Goal: Task Accomplishment & Management: Complete application form

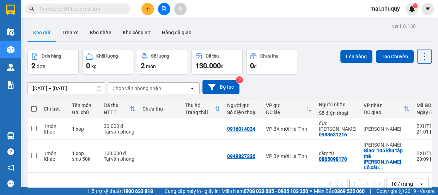
drag, startPoint x: 32, startPoint y: 109, endPoint x: 38, endPoint y: 109, distance: 6.4
click at [37, 109] on th at bounding box center [34, 109] width 13 height 19
drag, startPoint x: 34, startPoint y: 109, endPoint x: 61, endPoint y: 109, distance: 26.5
click at [35, 109] on span at bounding box center [34, 109] width 6 height 6
click at [34, 105] on input "checkbox" at bounding box center [34, 105] width 0 height 0
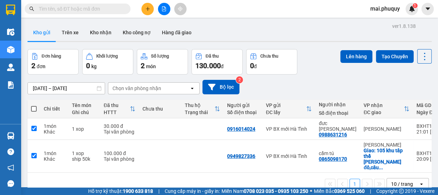
checkbox input "true"
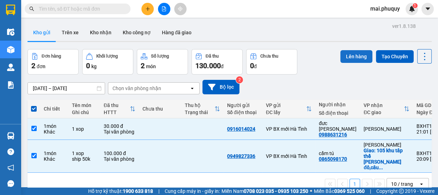
click at [350, 55] on button "Lên hàng" at bounding box center [357, 56] width 32 height 13
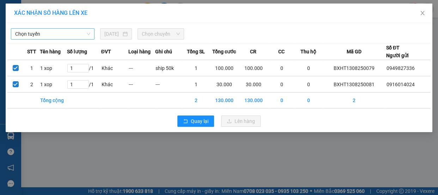
click at [86, 31] on span "Chọn tuyến" at bounding box center [52, 34] width 75 height 11
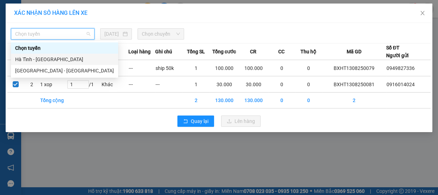
click at [43, 60] on div "Hà Tĩnh - [GEOGRAPHIC_DATA]" at bounding box center [64, 59] width 99 height 8
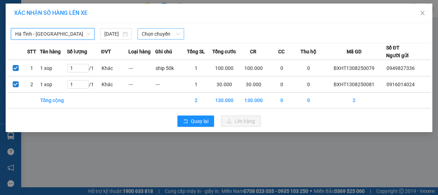
click at [175, 32] on span "Chọn chuyến" at bounding box center [161, 34] width 38 height 11
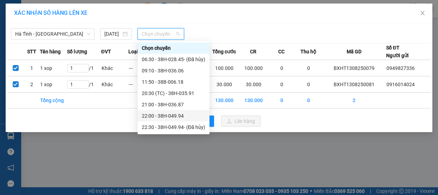
scroll to position [22, 0]
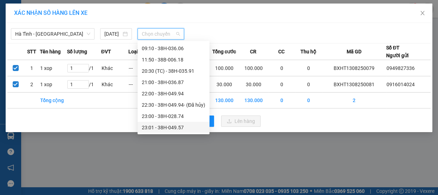
click at [183, 129] on div "23:01 - 38H-049.57" at bounding box center [174, 128] width 64 height 8
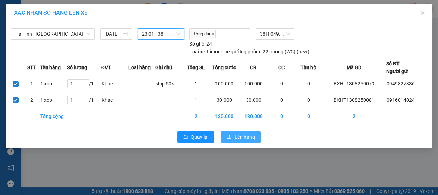
click at [243, 135] on span "Lên hàng" at bounding box center [245, 137] width 20 height 8
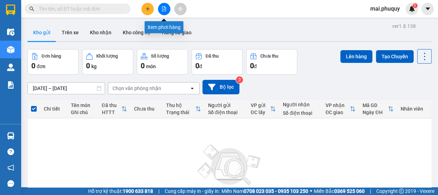
click at [163, 11] on button at bounding box center [164, 9] width 12 height 12
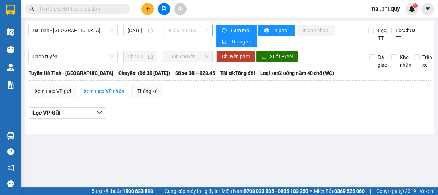
click at [207, 31] on span "06:30 - 38H-028.45 - (Đã hủy)" at bounding box center [187, 30] width 41 height 11
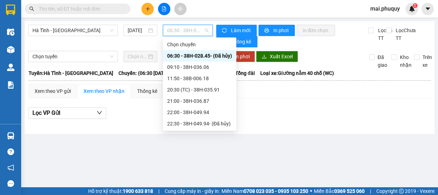
scroll to position [22, 0]
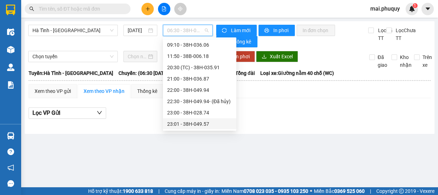
click at [204, 125] on div "23:01 - 38H-049.57" at bounding box center [199, 124] width 65 height 8
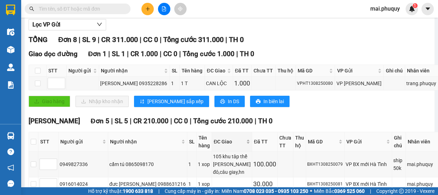
scroll to position [152, 0]
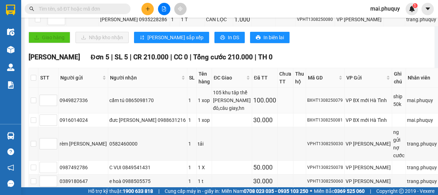
click at [116, 97] on div "cẩm tú 0865098170" at bounding box center [147, 100] width 77 height 8
click at [146, 13] on button at bounding box center [148, 9] width 12 height 12
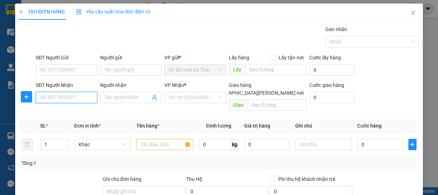
click at [60, 99] on input "SĐT Người Nhận" at bounding box center [67, 97] width 62 height 11
type input "0865098170"
click at [77, 112] on div "0865098170 - cẩm tú" at bounding box center [66, 112] width 53 height 8
type input "cẩm tú"
checkbox input "true"
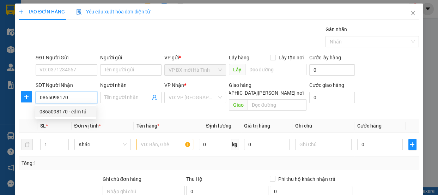
type input "105 khu tâp thể [PERSON_NAME] đô,câu giay,hn"
type input "50.000"
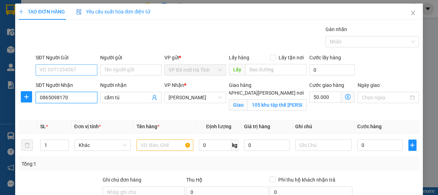
type input "0865098170"
click at [82, 68] on input "SĐT Người Gửi" at bounding box center [67, 69] width 62 height 11
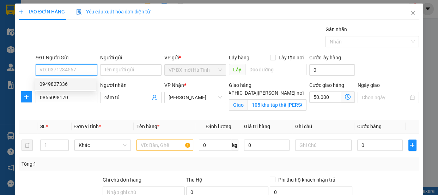
click at [60, 85] on div "0949827336" at bounding box center [66, 84] width 53 height 8
type input "0949827336"
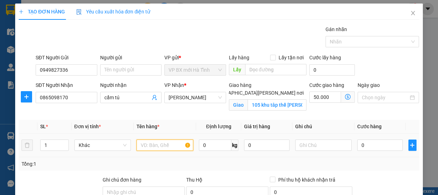
click at [148, 146] on input "text" at bounding box center [165, 144] width 57 height 11
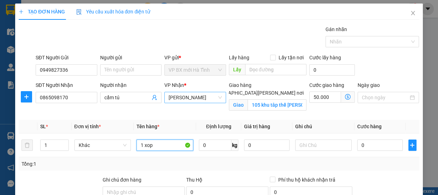
click at [220, 97] on div "[PERSON_NAME]" at bounding box center [195, 97] width 62 height 11
type input "1 xop"
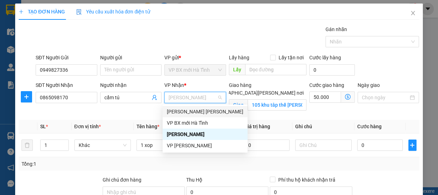
click at [194, 111] on div "[PERSON_NAME] [PERSON_NAME]" at bounding box center [205, 112] width 77 height 8
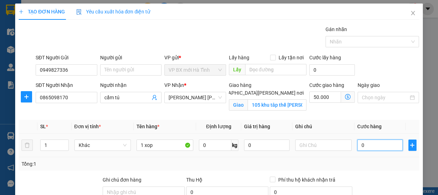
click at [358, 145] on input "0" at bounding box center [381, 144] width 46 height 11
type input "5"
type input "50.005"
type input "50"
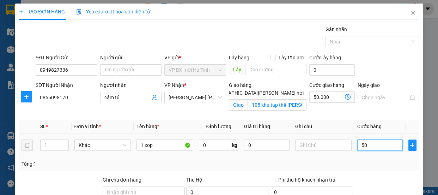
type input "50.050"
type input "500"
type input "50.500"
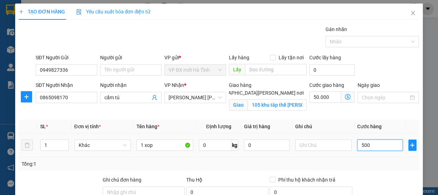
type input "5.000"
type input "55.000"
type input "50.000"
type input "100.000"
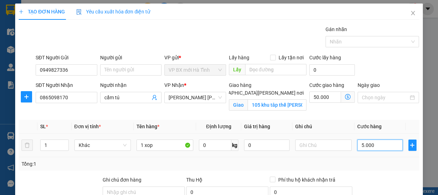
type input "100.000"
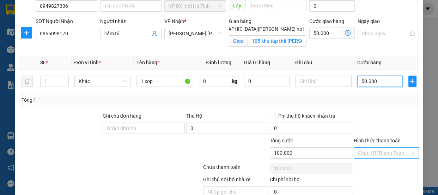
click at [408, 151] on div "Chọn HT Thanh Toán" at bounding box center [387, 152] width 66 height 11
type input "50.000"
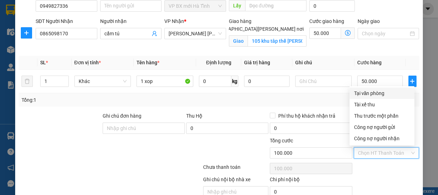
click at [370, 92] on div "Tại văn phòng" at bounding box center [382, 93] width 56 height 8
type input "0"
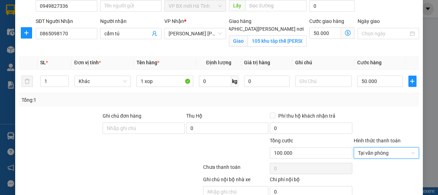
scroll to position [96, 0]
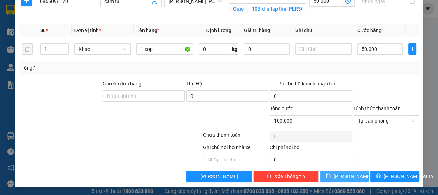
click at [331, 176] on icon "save" at bounding box center [328, 175] width 5 height 5
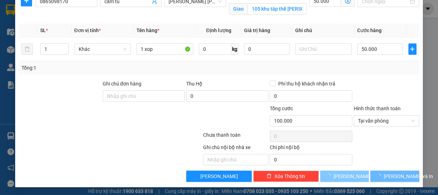
checkbox input "false"
type input "0"
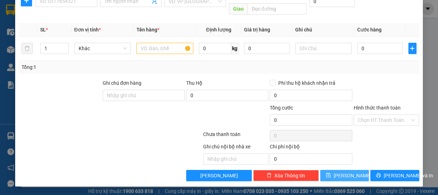
scroll to position [0, 0]
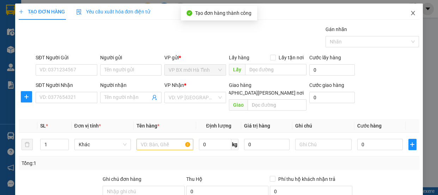
click at [411, 14] on icon "close" at bounding box center [414, 13] width 6 height 6
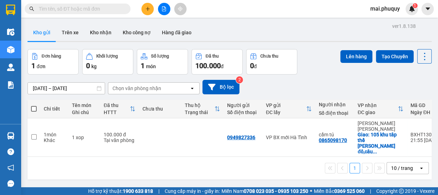
click at [31, 106] on span at bounding box center [34, 109] width 6 height 6
click at [34, 105] on input "checkbox" at bounding box center [34, 105] width 0 height 0
checkbox input "true"
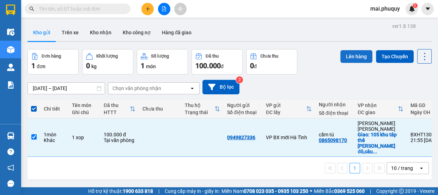
click at [342, 61] on button "Lên hàng" at bounding box center [357, 56] width 32 height 13
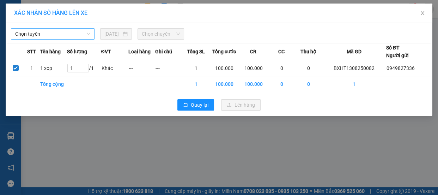
click at [87, 33] on span "Chọn tuyến" at bounding box center [52, 34] width 75 height 11
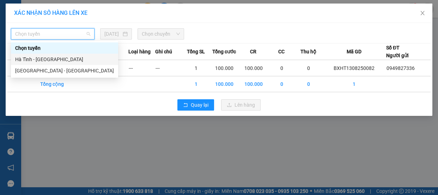
click at [56, 63] on div "Hà Tĩnh - [GEOGRAPHIC_DATA]" at bounding box center [64, 59] width 99 height 8
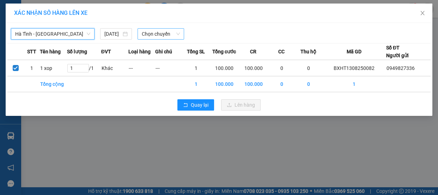
click at [177, 34] on span "Chọn chuyến" at bounding box center [161, 34] width 38 height 11
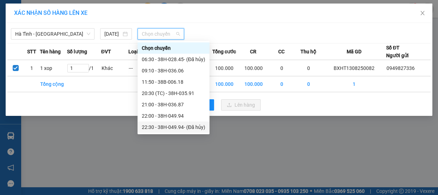
scroll to position [22, 0]
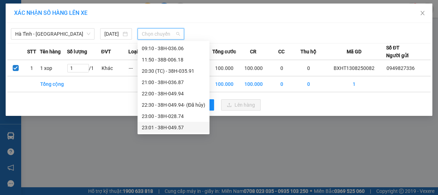
click at [179, 126] on div "23:01 - 38H-049.57" at bounding box center [174, 128] width 64 height 8
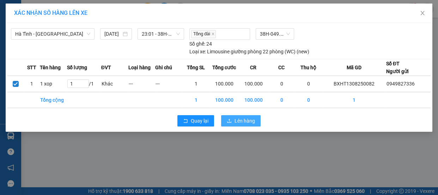
click at [244, 120] on span "Lên hàng" at bounding box center [245, 121] width 20 height 8
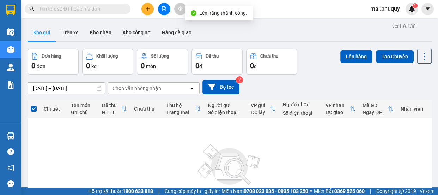
click at [163, 10] on icon "file-add" at bounding box center [164, 8] width 5 height 5
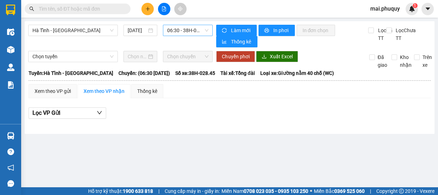
click at [209, 30] on div "06:30 - 38H-028.45 - (Đã hủy)" at bounding box center [188, 30] width 50 height 11
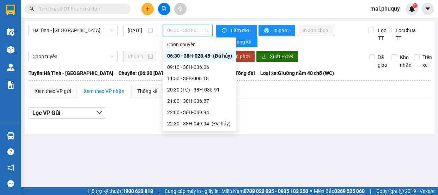
scroll to position [22, 0]
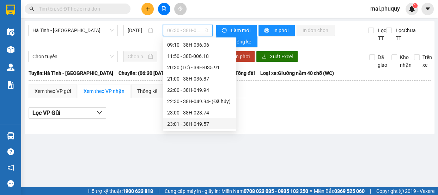
click at [203, 124] on div "23:01 - 38H-049.57" at bounding box center [199, 124] width 65 height 8
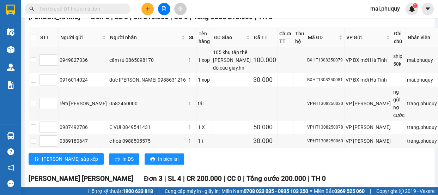
scroll to position [274, 0]
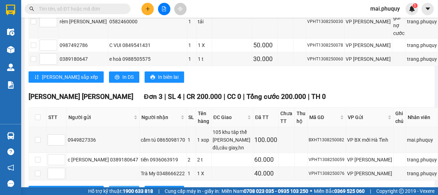
click at [109, 186] on button "In DS" at bounding box center [124, 191] width 30 height 11
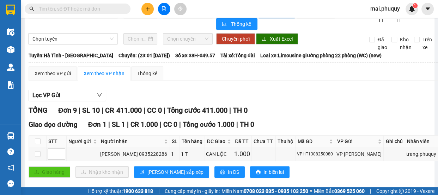
scroll to position [49, 0]
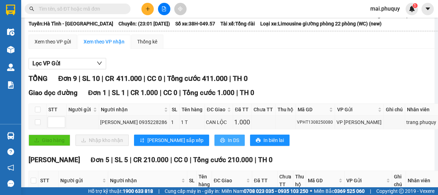
click at [228, 143] on span "In DS" at bounding box center [233, 140] width 11 height 8
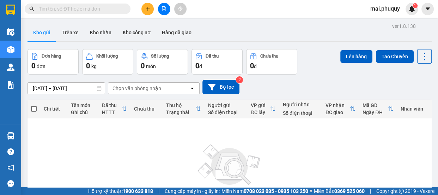
click at [147, 11] on button at bounding box center [148, 9] width 12 height 12
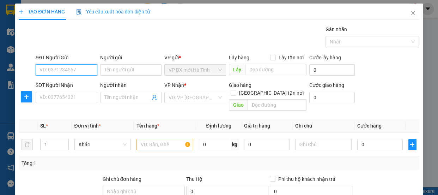
click at [66, 68] on input "SĐT Người Gửi" at bounding box center [67, 69] width 62 height 11
type input "0946766581"
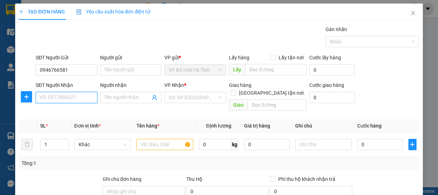
click at [84, 99] on input "SĐT Người Nhận" at bounding box center [67, 97] width 62 height 11
type input "0967815222"
click at [77, 110] on div "0967815222 - e hải" at bounding box center [66, 112] width 53 height 8
type input "e hải"
type input "cẩm thành"
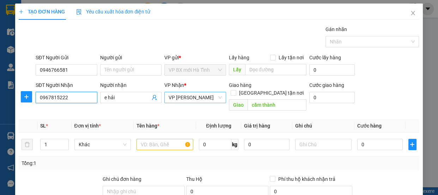
click at [216, 97] on span "VP [PERSON_NAME]" at bounding box center [195, 97] width 53 height 11
type input "0967815222"
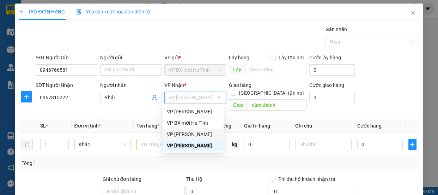
click at [193, 135] on div "[PERSON_NAME]" at bounding box center [193, 134] width 53 height 8
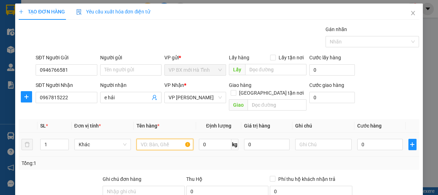
click at [149, 139] on input "text" at bounding box center [165, 144] width 57 height 11
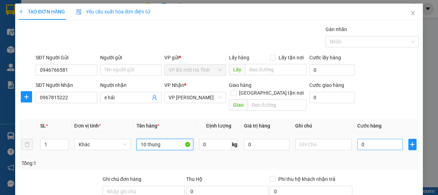
type input "10 thung"
click at [369, 141] on input "0" at bounding box center [381, 144] width 46 height 11
type input "5"
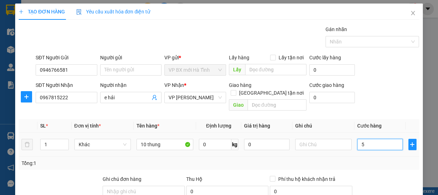
type input "50"
type input "500"
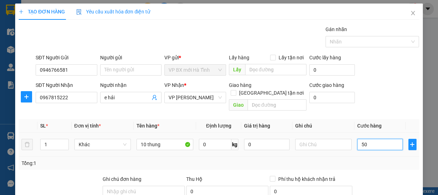
type input "500"
type input "5.000"
type input "50.000"
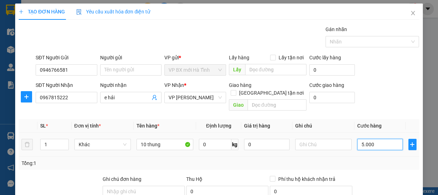
type input "50.000"
type input "500.000"
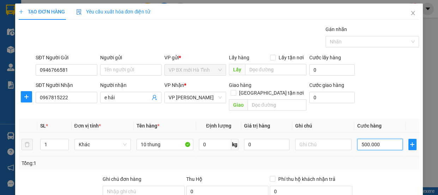
scroll to position [64, 0]
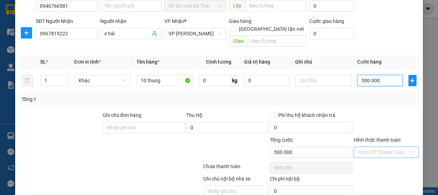
click at [408, 146] on div "Chọn HT Thanh Toán" at bounding box center [387, 151] width 66 height 11
type input "500.000"
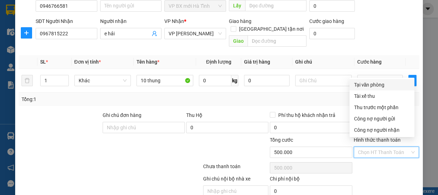
scroll to position [88, 0]
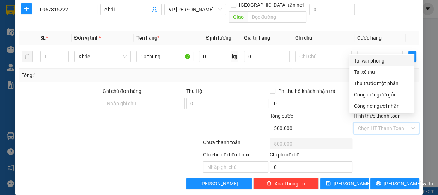
click at [391, 137] on div "Chọn HT Thanh Toán" at bounding box center [386, 144] width 67 height 14
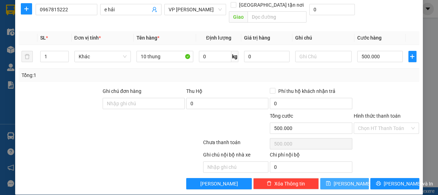
click at [331, 181] on icon "save" at bounding box center [328, 183] width 5 height 5
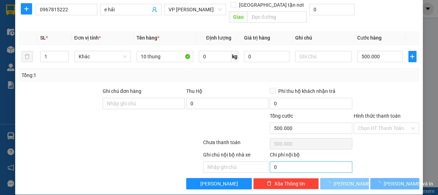
type input "0"
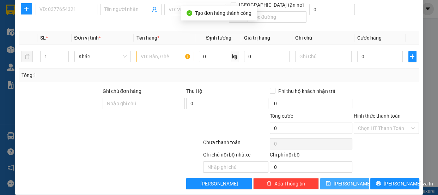
scroll to position [0, 0]
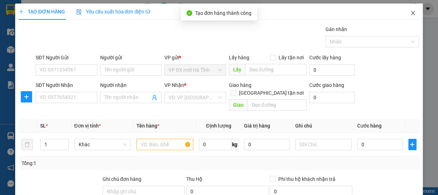
click at [404, 16] on span "Close" at bounding box center [413, 14] width 20 height 20
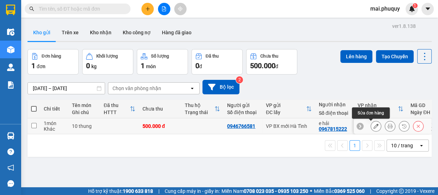
click at [371, 130] on button at bounding box center [376, 126] width 10 height 12
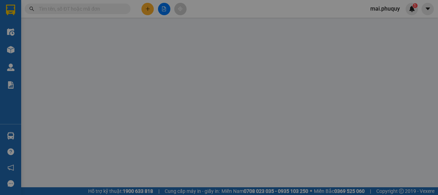
type input "0946766581"
type input "0967815222"
type input "e hải"
type input "500.000"
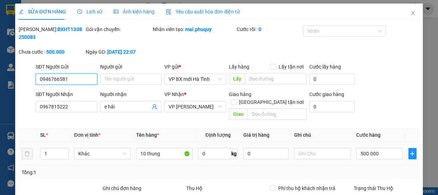
scroll to position [97, 0]
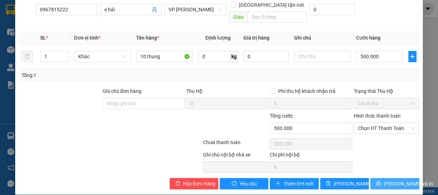
click at [394, 180] on span "[PERSON_NAME] và In" at bounding box center [408, 184] width 49 height 8
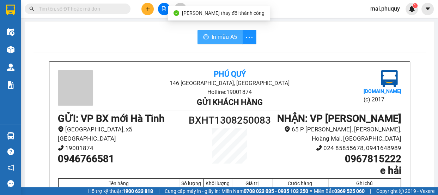
click at [227, 38] on span "In mẫu A5" at bounding box center [224, 36] width 25 height 9
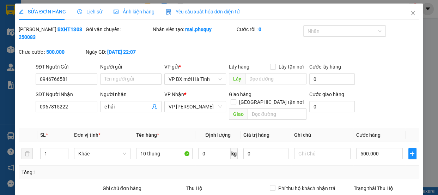
type input "0946766581"
type input "0967815222"
type input "e hải"
type input "500.000"
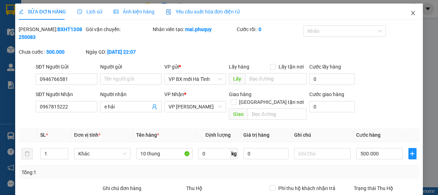
click at [411, 11] on icon "close" at bounding box center [414, 13] width 6 height 6
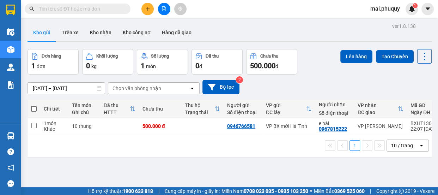
click at [35, 108] on span at bounding box center [34, 109] width 6 height 6
click at [34, 105] on input "checkbox" at bounding box center [34, 105] width 0 height 0
checkbox input "true"
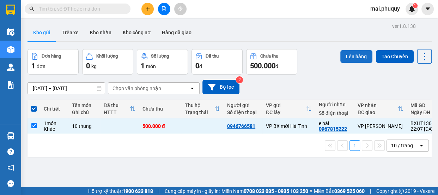
click at [356, 57] on button "Lên hàng" at bounding box center [357, 56] width 32 height 13
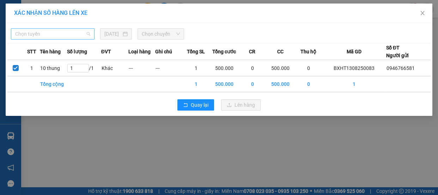
click at [87, 33] on span "Chọn tuyến" at bounding box center [52, 34] width 75 height 11
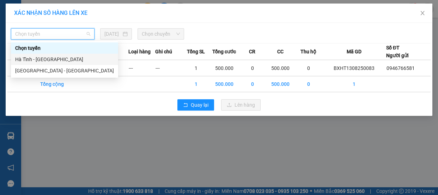
click at [56, 60] on div "Hà Tĩnh - [GEOGRAPHIC_DATA]" at bounding box center [64, 59] width 99 height 8
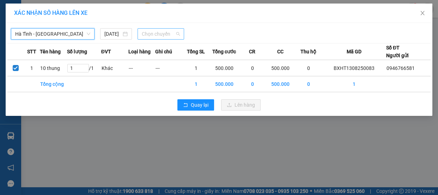
click at [178, 34] on span "Chọn chuyến" at bounding box center [161, 34] width 38 height 11
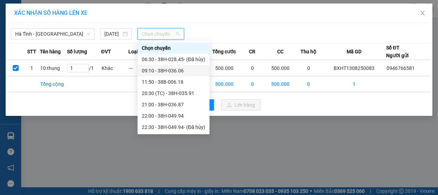
scroll to position [22, 0]
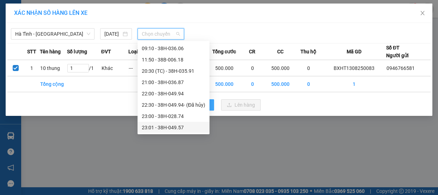
click at [178, 125] on div "23:01 - 38H-049.57" at bounding box center [174, 128] width 64 height 8
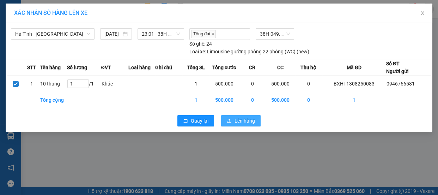
click at [244, 120] on span "Lên hàng" at bounding box center [245, 121] width 20 height 8
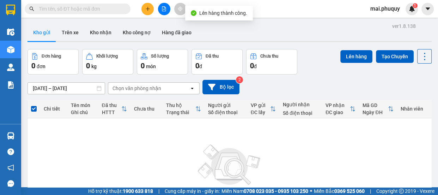
click at [163, 9] on icon "file-add" at bounding box center [164, 8] width 5 height 5
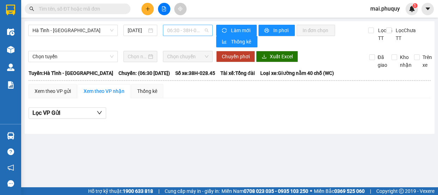
click at [204, 25] on span "06:30 - 38H-028.45 - (Đã hủy)" at bounding box center [187, 30] width 41 height 11
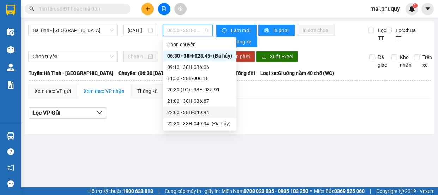
scroll to position [22, 0]
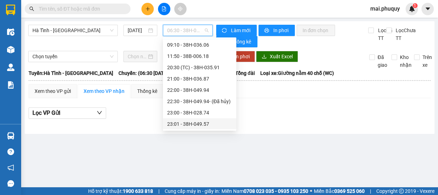
click at [208, 124] on div "23:01 - 38H-049.57" at bounding box center [199, 124] width 65 height 8
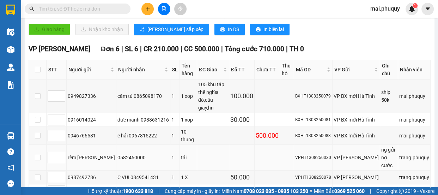
scroll to position [225, 0]
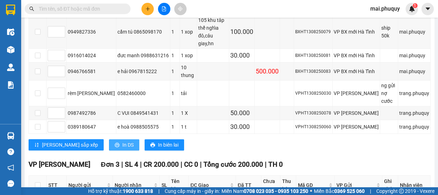
click at [122, 141] on span "In DS" at bounding box center [127, 145] width 11 height 8
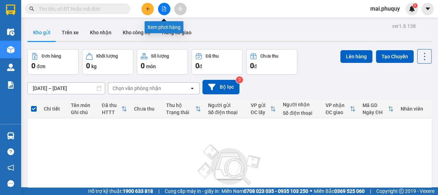
click at [162, 6] on button at bounding box center [164, 9] width 12 height 12
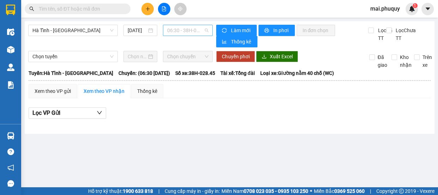
click at [205, 29] on span "06:30 - 38H-028.45 - (Đã hủy)" at bounding box center [187, 30] width 41 height 11
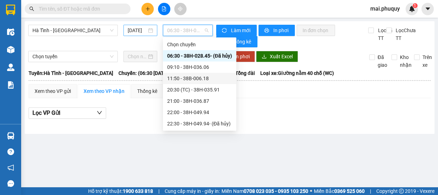
click at [129, 26] on input "[DATE]" at bounding box center [137, 30] width 19 height 8
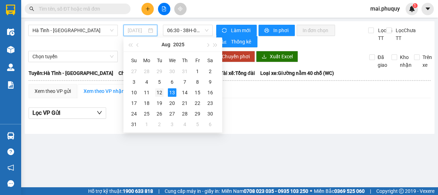
click at [161, 94] on div "12" at bounding box center [159, 92] width 8 height 8
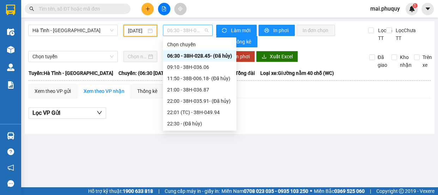
click at [208, 28] on span "06:30 - 38H-028.45 - (Đã hủy)" at bounding box center [187, 30] width 41 height 11
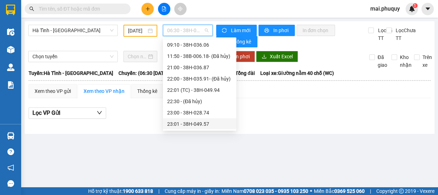
click at [201, 123] on div "23:01 - 38H-049.57" at bounding box center [199, 124] width 65 height 8
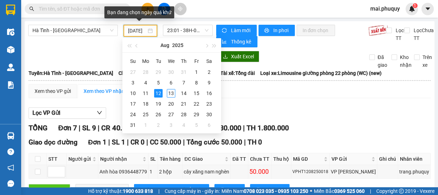
click at [138, 29] on input "12/08/2025" at bounding box center [137, 31] width 18 height 8
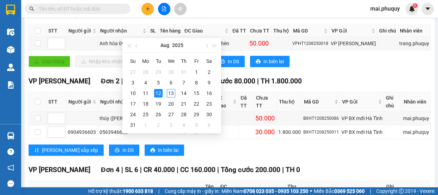
scroll to position [96, 0]
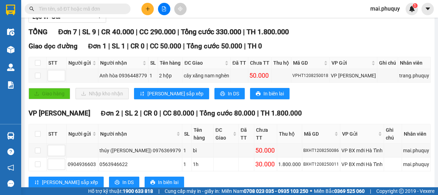
click at [306, 88] on div "Giao dọc đường Đơn 1 | SL 1 | CR 0 | CC 50.000 | Tổng cước 50.000 | TH 0 STT Ng…" at bounding box center [230, 73] width 402 height 64
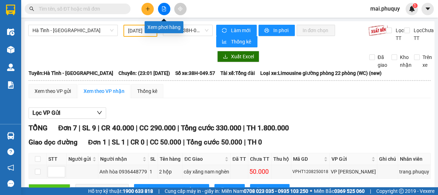
click at [163, 12] on button at bounding box center [164, 9] width 12 height 12
click at [138, 31] on input "12/08/2025" at bounding box center [137, 31] width 18 height 8
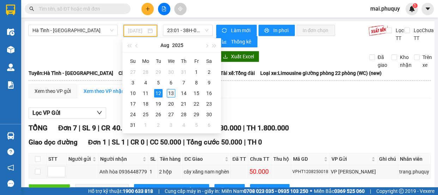
click at [172, 92] on div "13" at bounding box center [171, 93] width 8 height 8
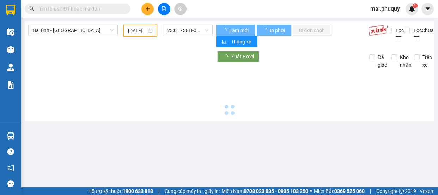
type input "[DATE]"
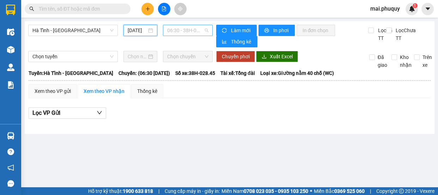
click at [208, 31] on span "06:30 - 38H-028.45 - (Đã hủy)" at bounding box center [187, 30] width 41 height 11
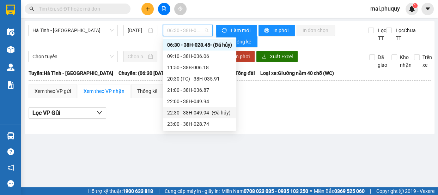
scroll to position [22, 0]
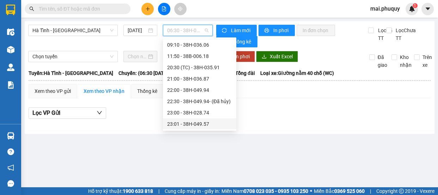
click at [209, 124] on div "23:01 - 38H-049.57" at bounding box center [199, 124] width 65 height 8
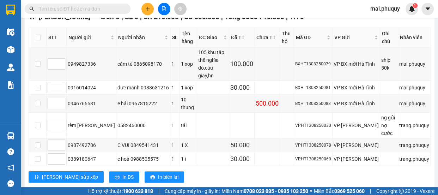
scroll to position [289, 0]
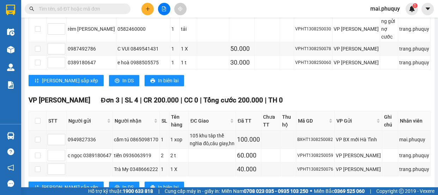
click at [200, 75] on div "Lưu sắp xếp In DS In biên lai" at bounding box center [230, 80] width 402 height 11
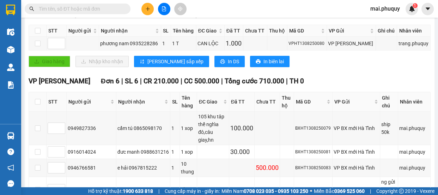
scroll to position [64, 0]
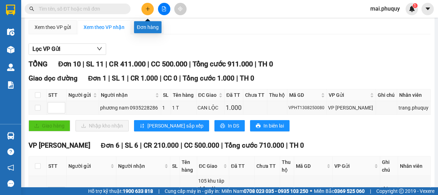
click at [145, 11] on button at bounding box center [148, 9] width 12 height 12
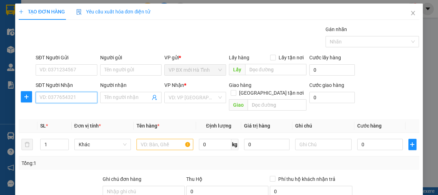
click at [73, 98] on input "SĐT Người Nhận" at bounding box center [67, 97] width 62 height 11
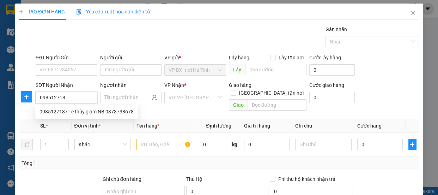
type input "0985127187"
click at [98, 115] on div "0985127187 - c thùy giam NB 0373738678" at bounding box center [86, 111] width 103 height 11
type input "c thùy giam NB 0373738678"
type input "ninh bình"
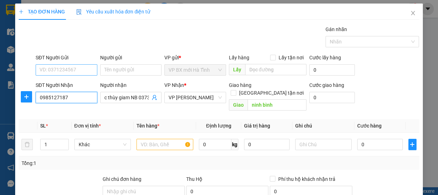
type input "0985127187"
click at [75, 72] on input "SĐT Người Gửi" at bounding box center [67, 69] width 62 height 11
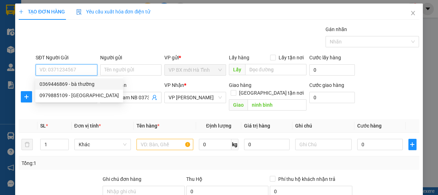
click at [84, 84] on div "0369446869 - bà thường" at bounding box center [79, 84] width 79 height 8
type input "0369446869"
type input "bà thường"
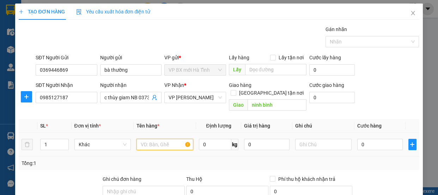
click at [156, 139] on input "text" at bounding box center [165, 144] width 57 height 11
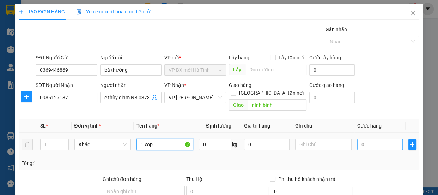
type input "1 xop"
click at [367, 139] on input "0" at bounding box center [381, 144] width 46 height 11
type input "3"
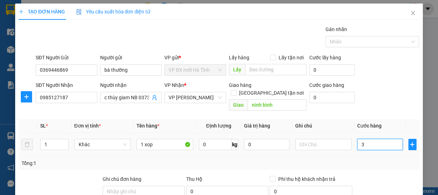
type input "30"
type input "300"
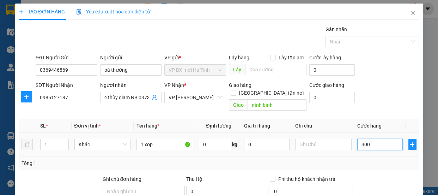
type input "300"
type input "3.000"
type input "30.000"
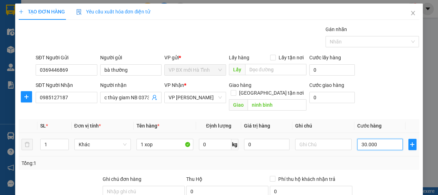
type input "30.000"
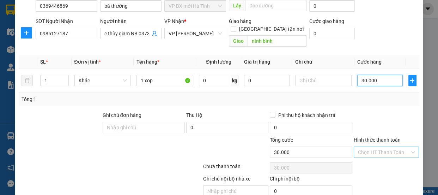
type input "30.000"
drag, startPoint x: 406, startPoint y: 141, endPoint x: 372, endPoint y: 157, distance: 36.8
click at [406, 147] on input "Hình thức thanh toán" at bounding box center [384, 152] width 52 height 11
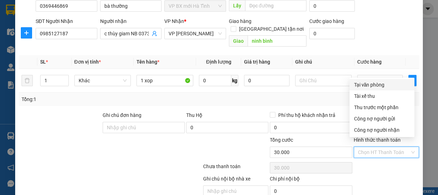
click at [366, 87] on div "Tại văn phòng" at bounding box center [382, 85] width 56 height 8
type input "0"
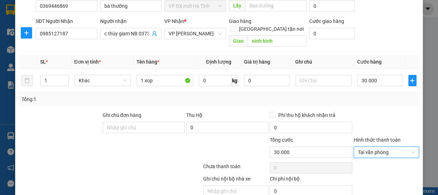
scroll to position [88, 0]
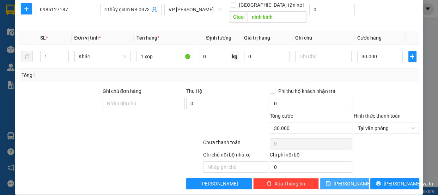
click at [345, 180] on span "[PERSON_NAME]" at bounding box center [353, 184] width 38 height 8
type input "0"
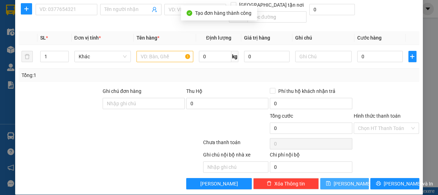
scroll to position [0, 0]
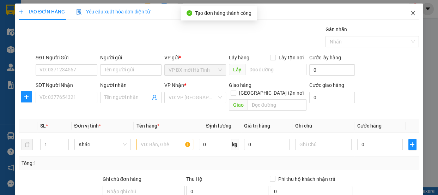
click at [411, 16] on icon "close" at bounding box center [414, 13] width 6 height 6
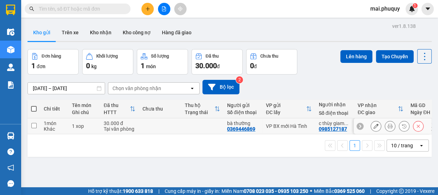
drag, startPoint x: 33, startPoint y: 124, endPoint x: 55, endPoint y: 116, distance: 22.7
click at [33, 125] on input "checkbox" at bounding box center [33, 125] width 5 height 5
checkbox input "true"
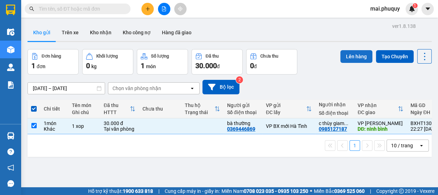
click at [349, 54] on button "Lên hàng" at bounding box center [357, 56] width 32 height 13
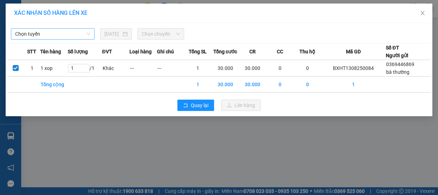
click at [85, 31] on span "Chọn tuyến" at bounding box center [52, 34] width 75 height 11
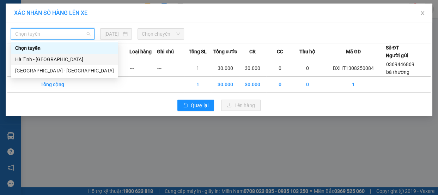
drag, startPoint x: 45, startPoint y: 59, endPoint x: 118, endPoint y: 49, distance: 73.3
click at [46, 59] on div "Hà Tĩnh - [GEOGRAPHIC_DATA]" at bounding box center [64, 59] width 99 height 8
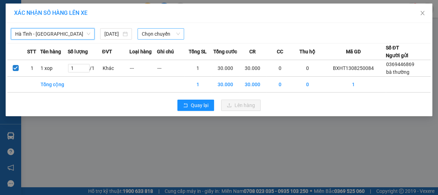
click at [173, 35] on span "Chọn chuyến" at bounding box center [161, 34] width 38 height 11
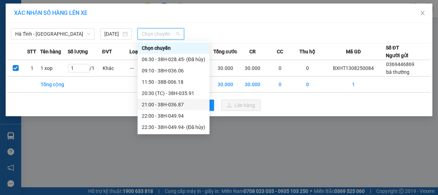
scroll to position [22, 0]
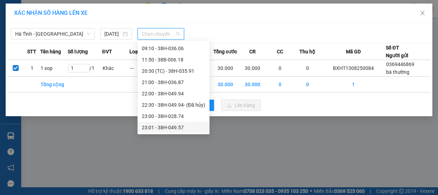
click at [180, 128] on div "23:01 - 38H-049.57" at bounding box center [174, 128] width 64 height 8
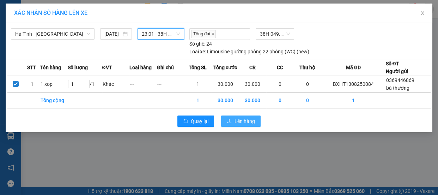
click at [244, 118] on span "Lên hàng" at bounding box center [245, 121] width 20 height 8
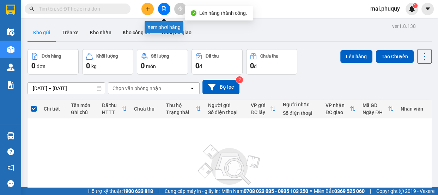
click at [166, 10] on icon "file-add" at bounding box center [164, 8] width 5 height 5
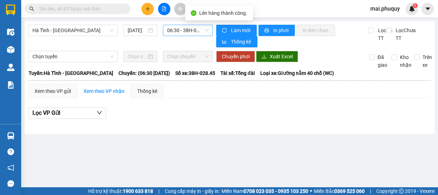
click at [204, 27] on span "06:30 - 38H-028.45 - (Đã hủy)" at bounding box center [187, 30] width 41 height 11
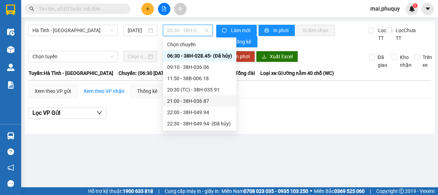
scroll to position [22, 0]
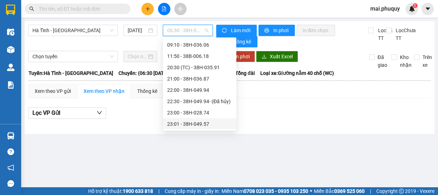
click at [200, 125] on div "23:01 - 38H-049.57" at bounding box center [199, 124] width 65 height 8
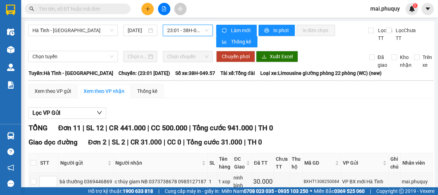
scroll to position [96, 0]
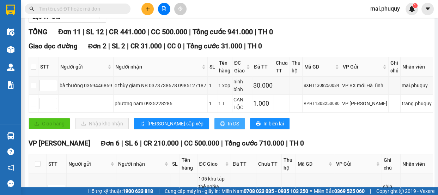
click at [228, 125] on span "In DS" at bounding box center [233, 124] width 11 height 8
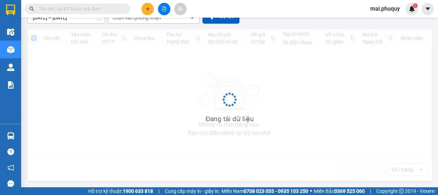
scroll to position [69, 0]
